Goal: Find specific page/section: Find specific page/section

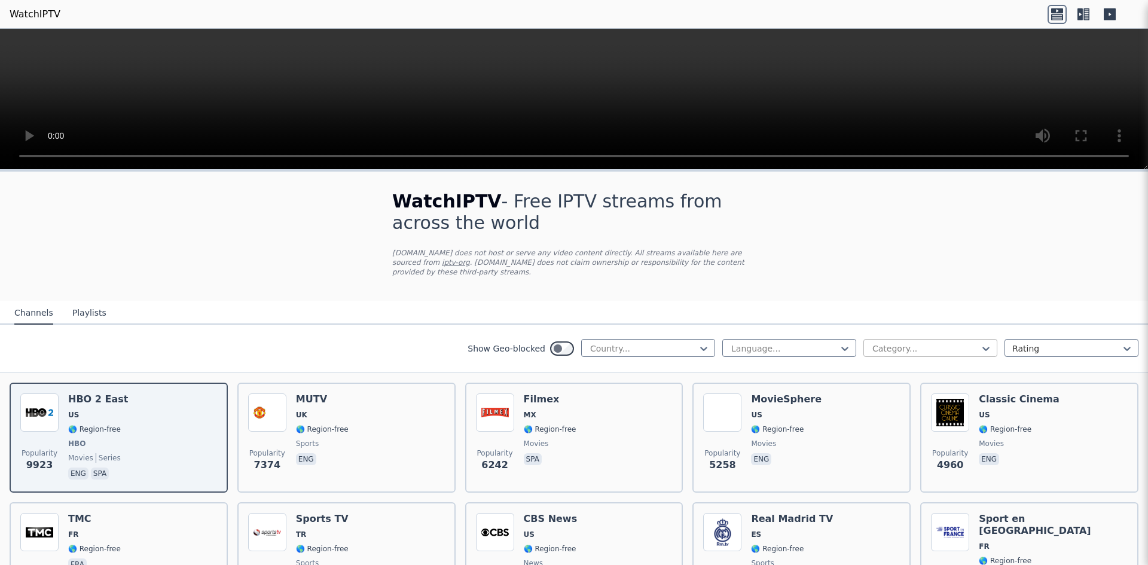
click at [895, 342] on div at bounding box center [925, 348] width 109 height 12
type input "*"
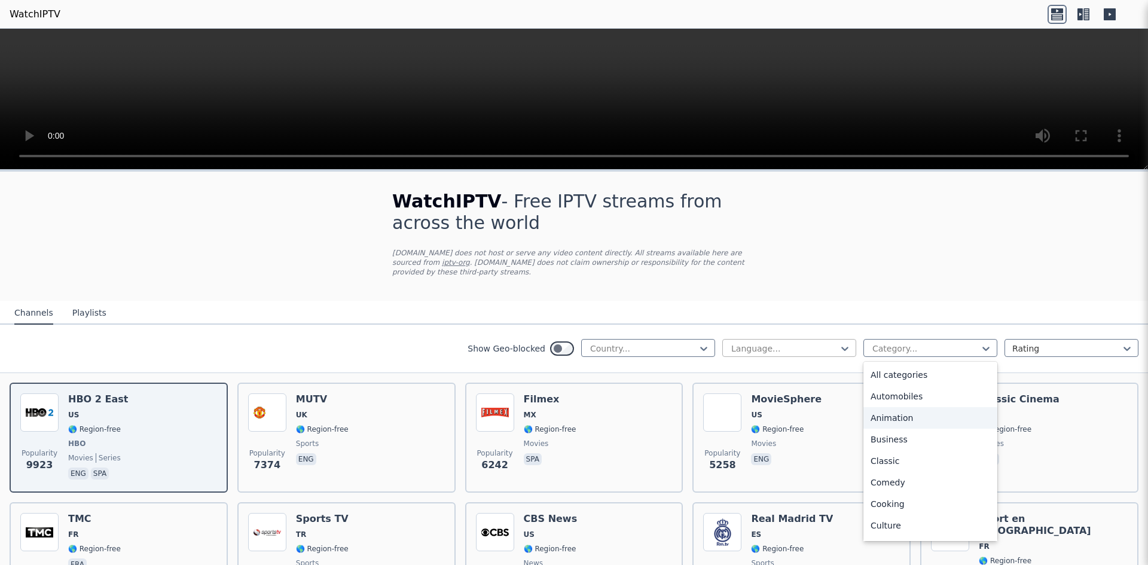
click at [762, 342] on div at bounding box center [784, 348] width 109 height 12
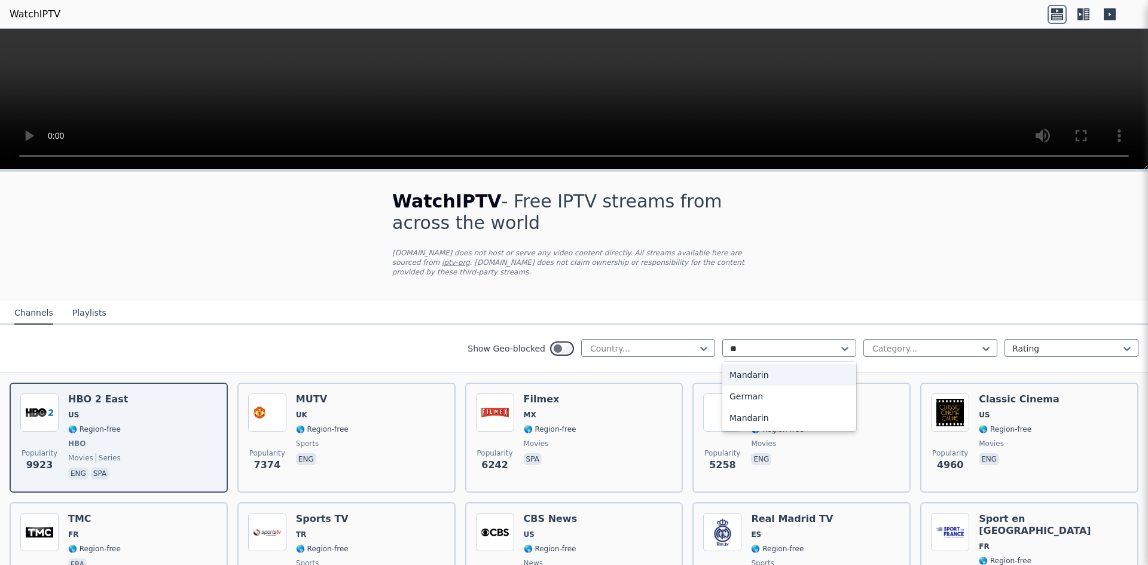
type input "*"
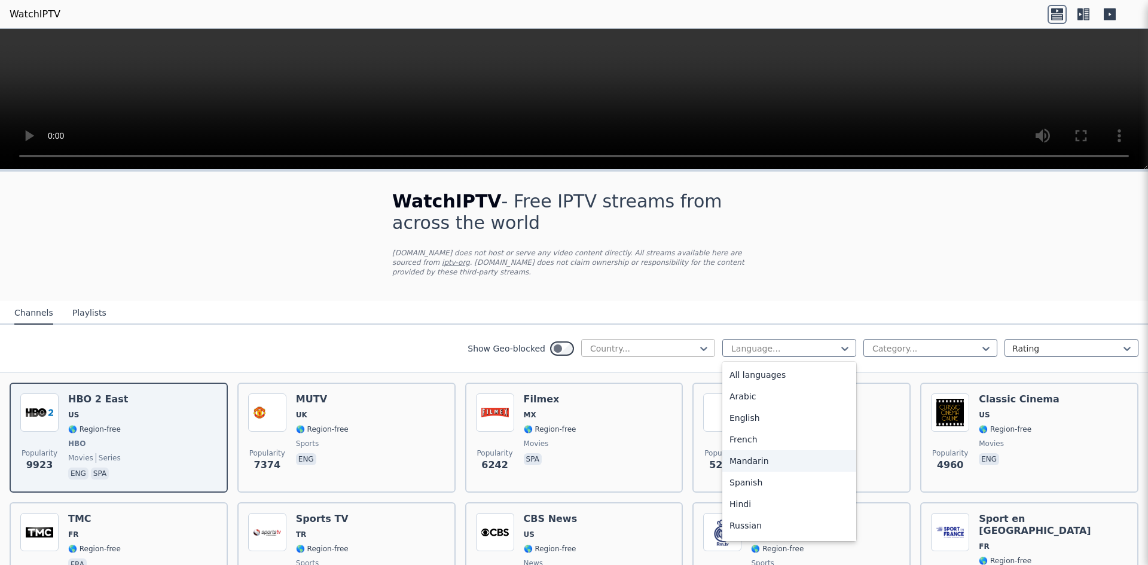
click at [672, 342] on div at bounding box center [643, 348] width 109 height 12
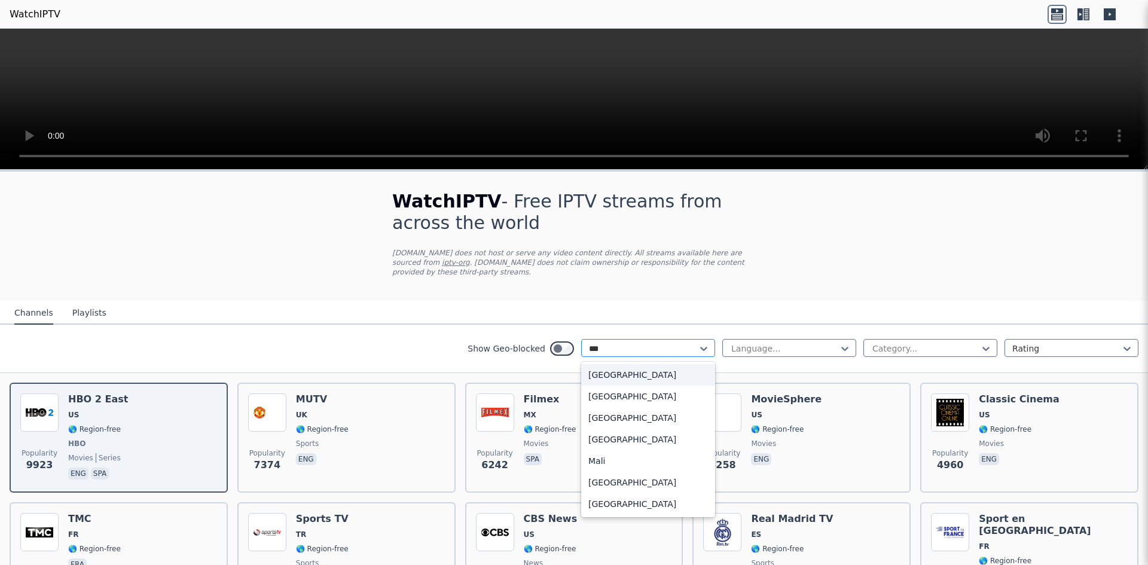
type input "****"
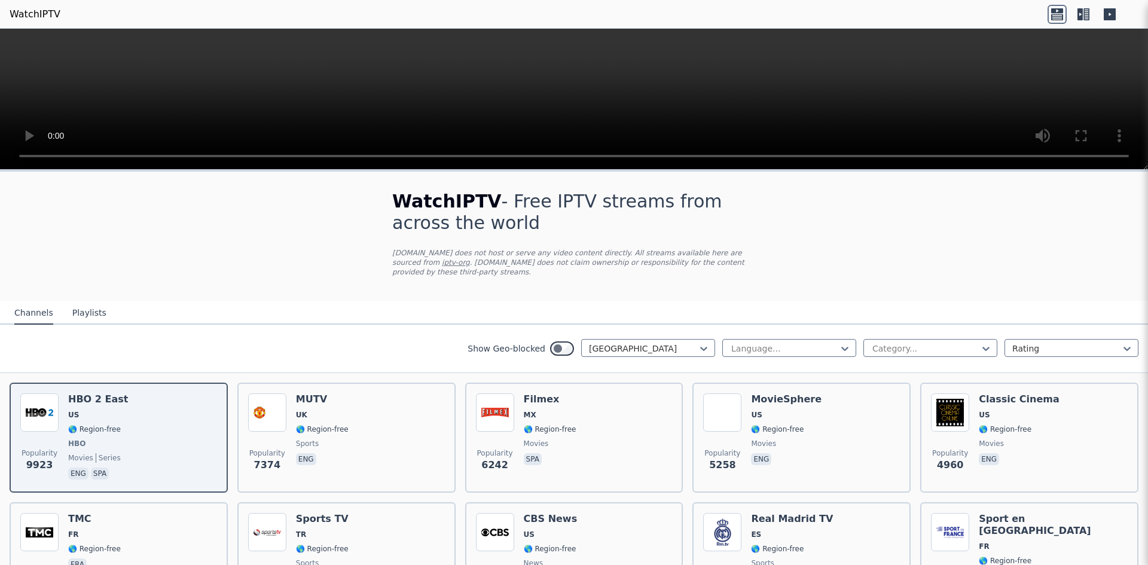
click at [420, 337] on div "Show Geo-blocked Malaysia Language... Category... Rating" at bounding box center [574, 349] width 1148 height 48
